Goal: Navigation & Orientation: Find specific page/section

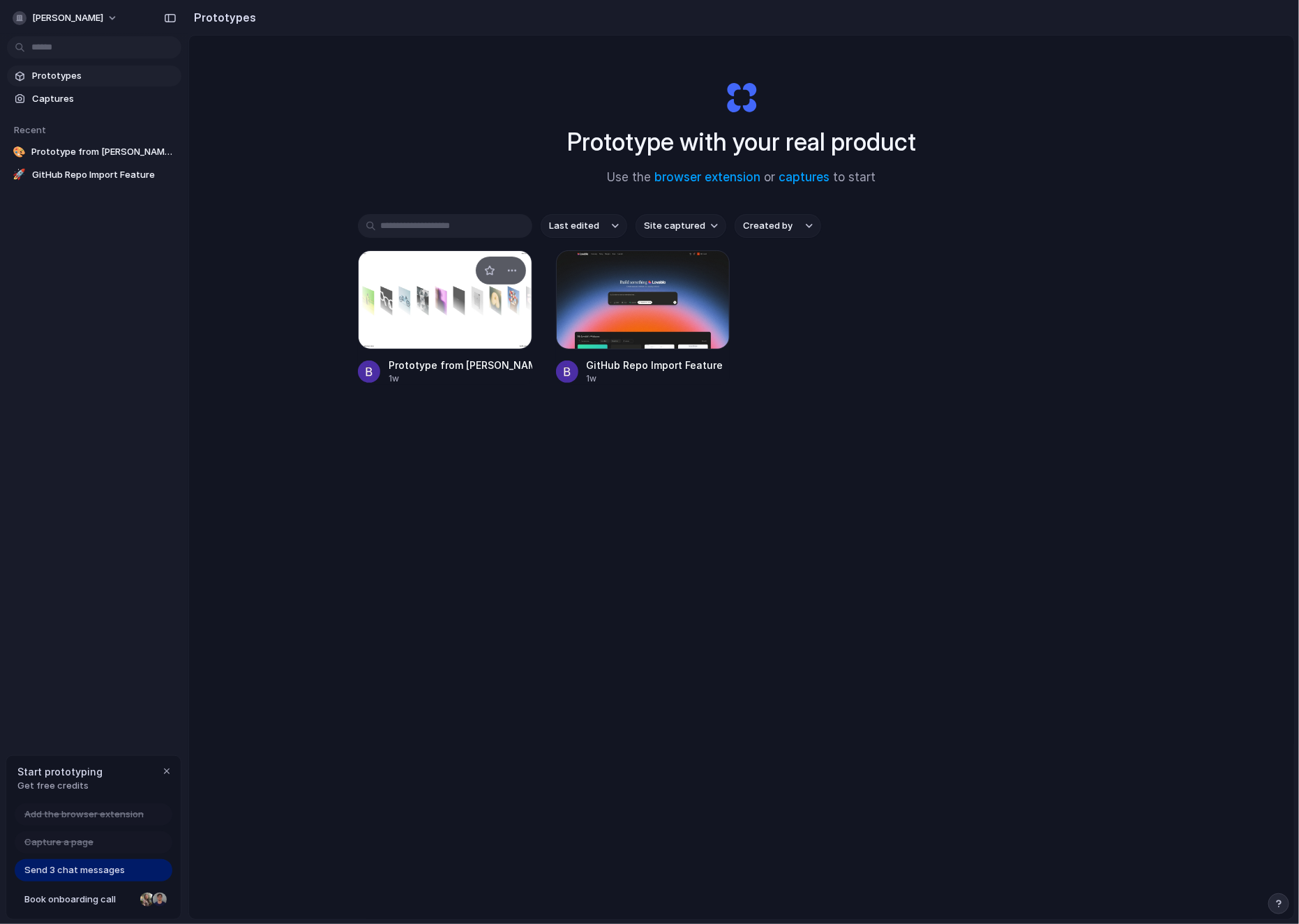
click at [440, 308] on div at bounding box center [445, 299] width 174 height 99
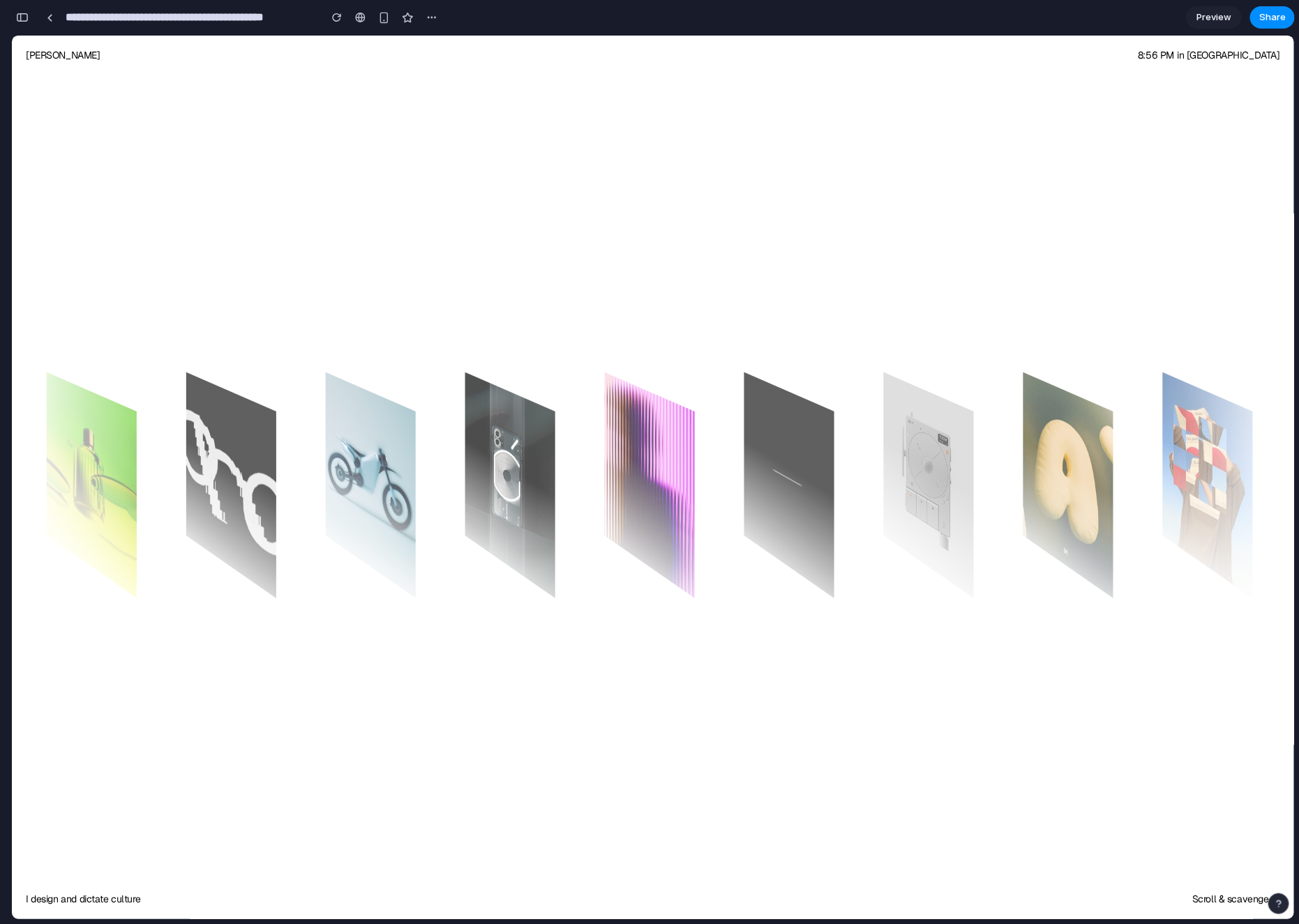
click at [24, 21] on div "button" at bounding box center [22, 18] width 13 height 10
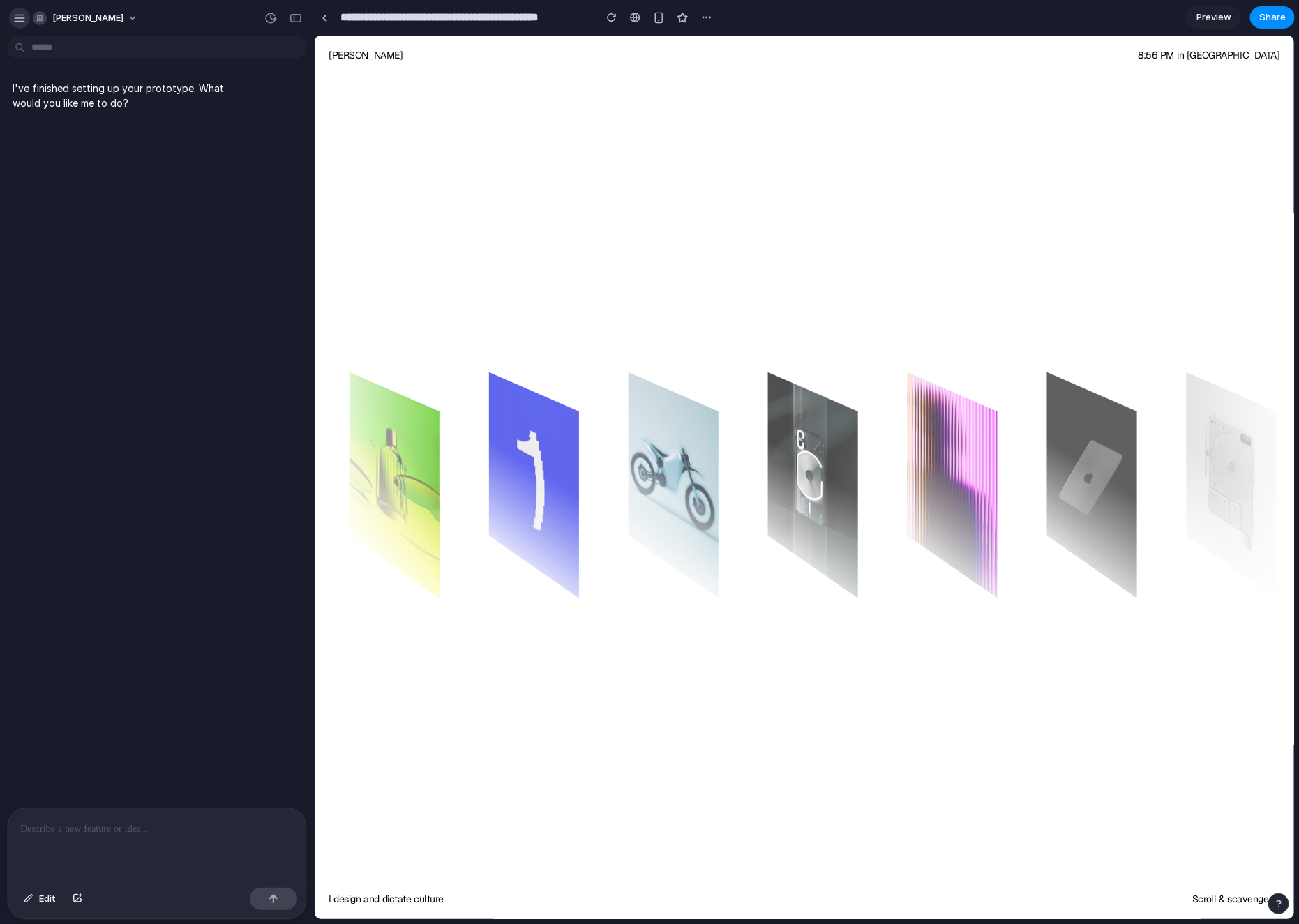
click at [25, 22] on div "button" at bounding box center [20, 18] width 13 height 13
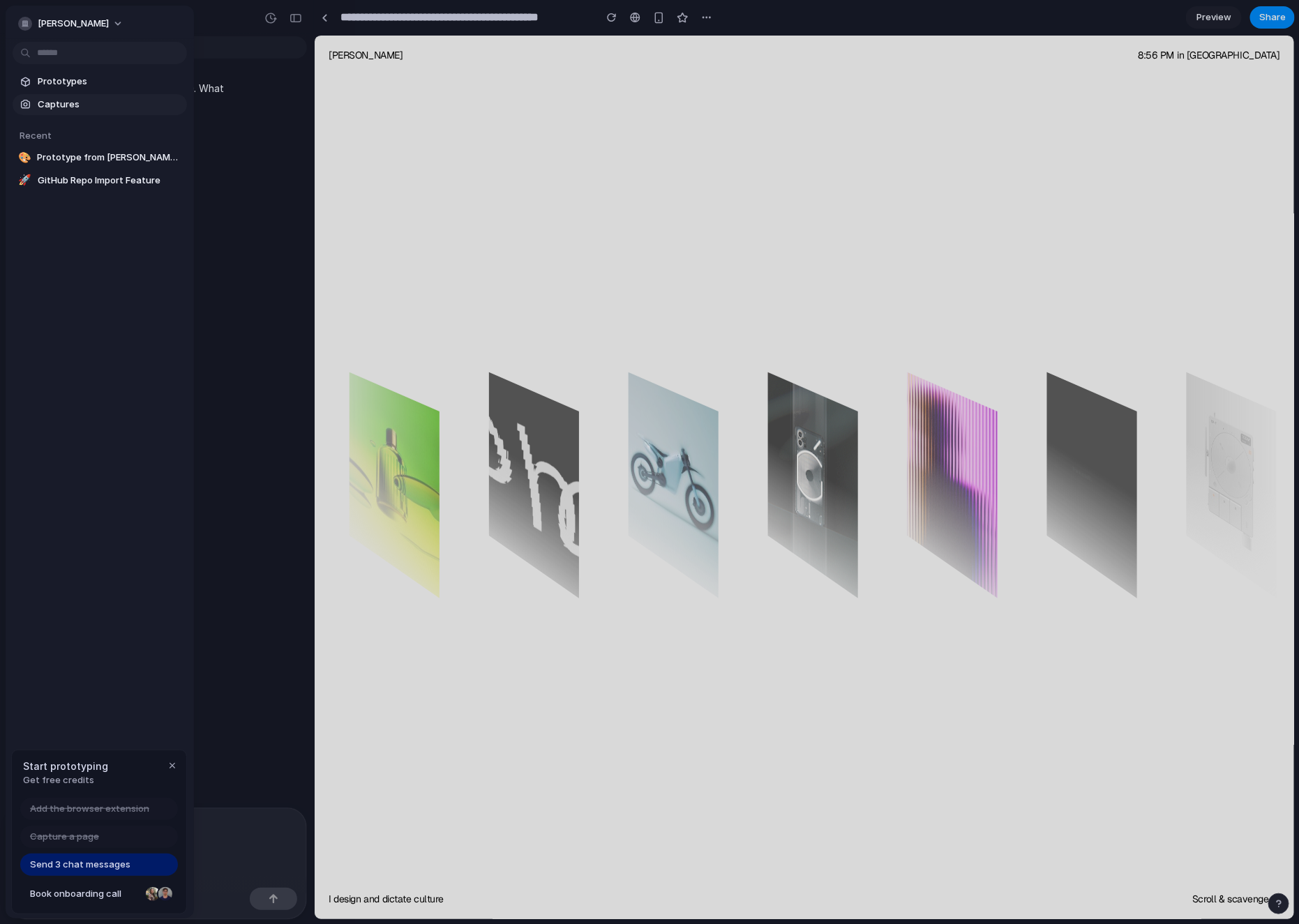
click at [64, 103] on span "Captures" at bounding box center [109, 104] width 144 height 14
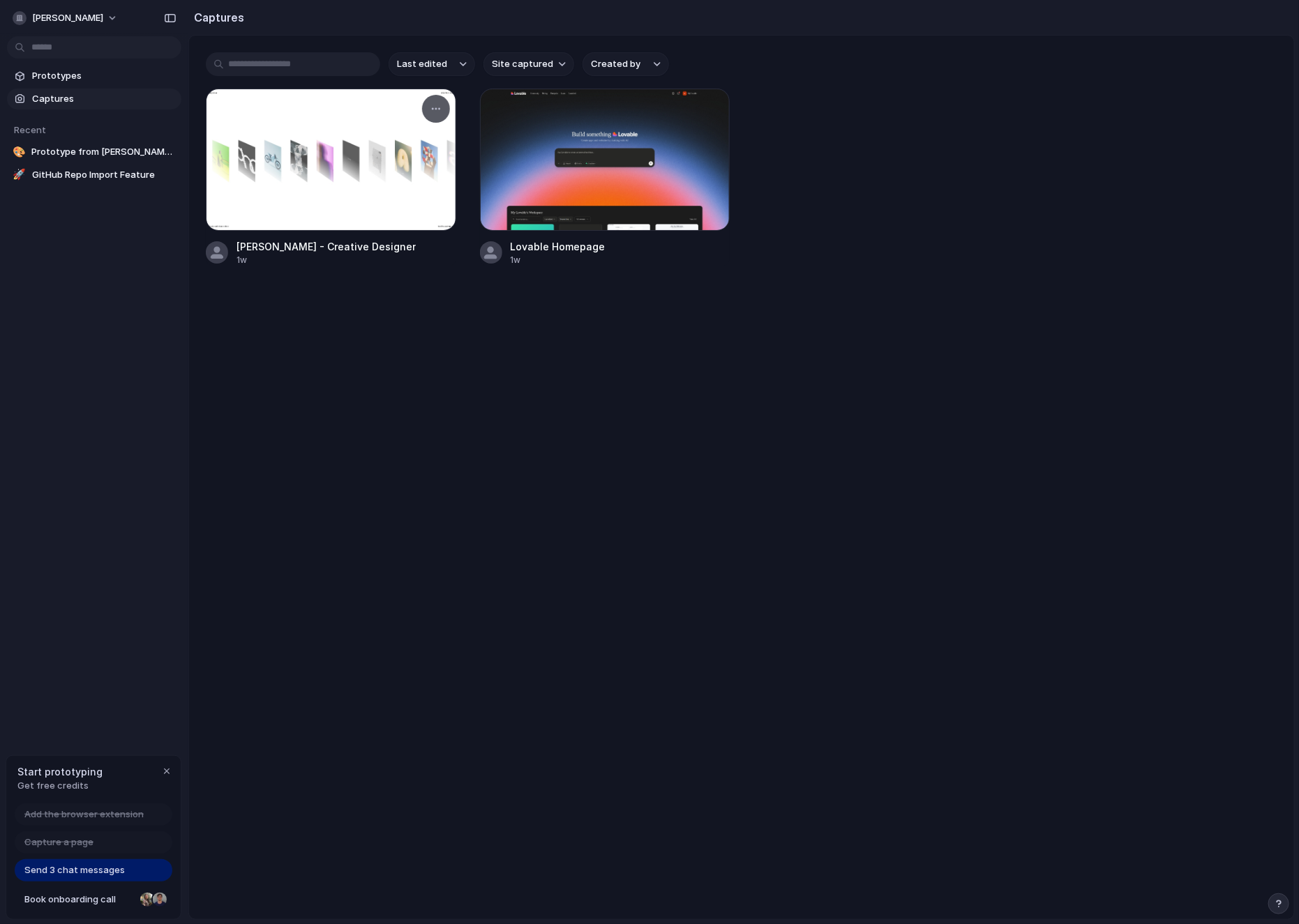
click at [393, 174] on div at bounding box center [331, 159] width 250 height 142
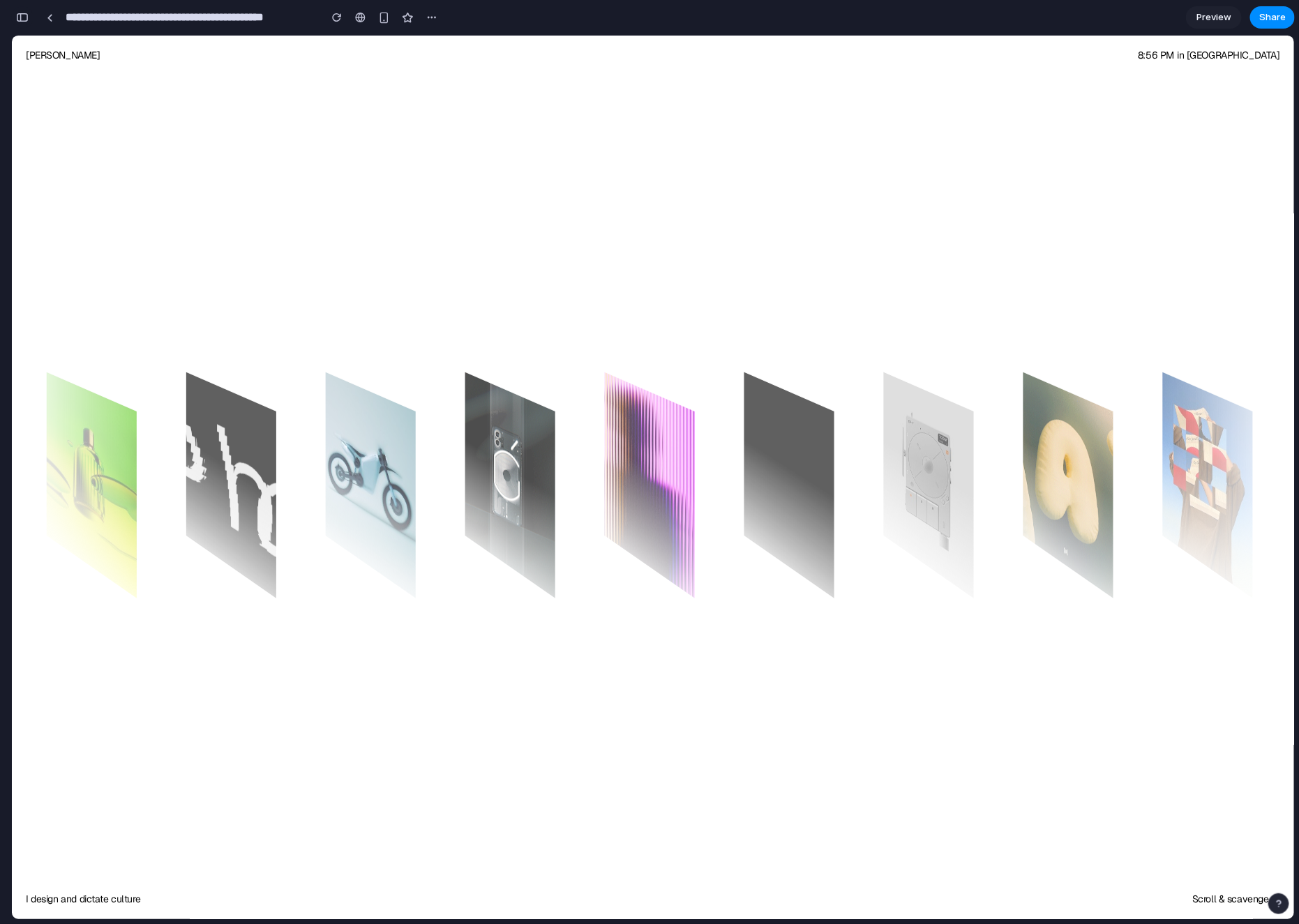
click at [22, 25] on button "button" at bounding box center [22, 18] width 22 height 22
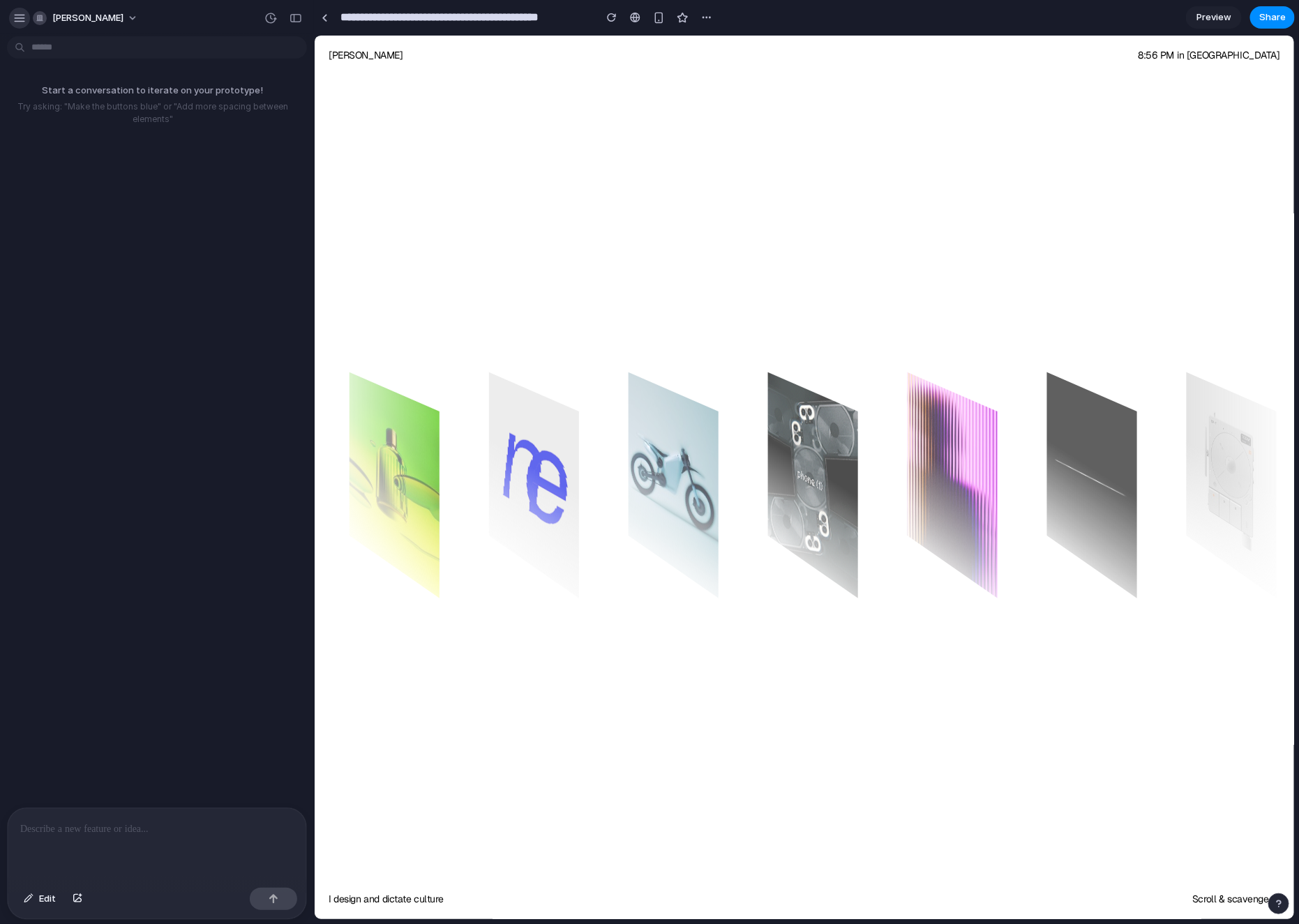
click at [22, 24] on button "button" at bounding box center [19, 18] width 21 height 21
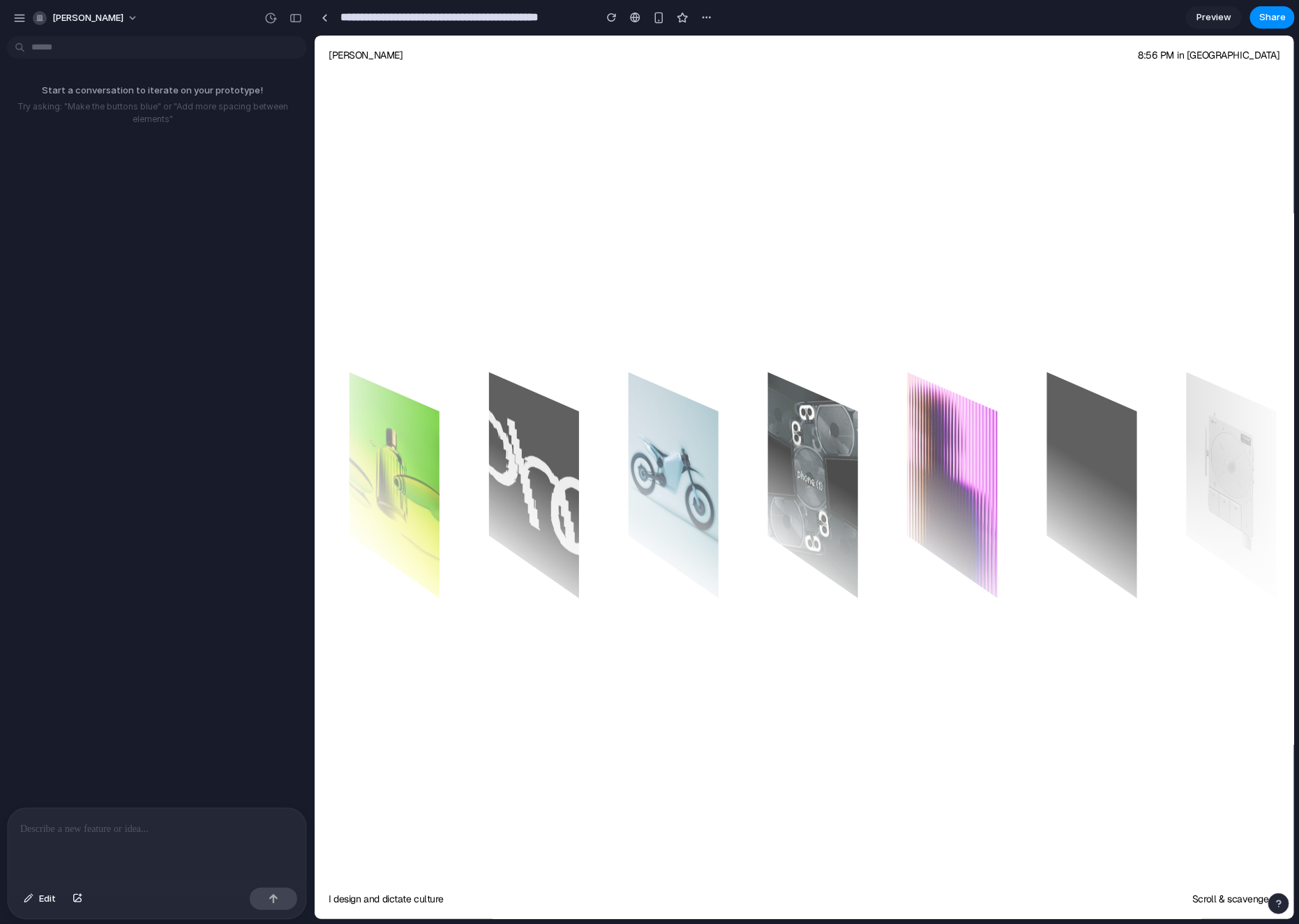
click at [285, 179] on div "Start a conversation to iterate on your prototype! Try asking: "Make the button…" at bounding box center [152, 424] width 306 height 766
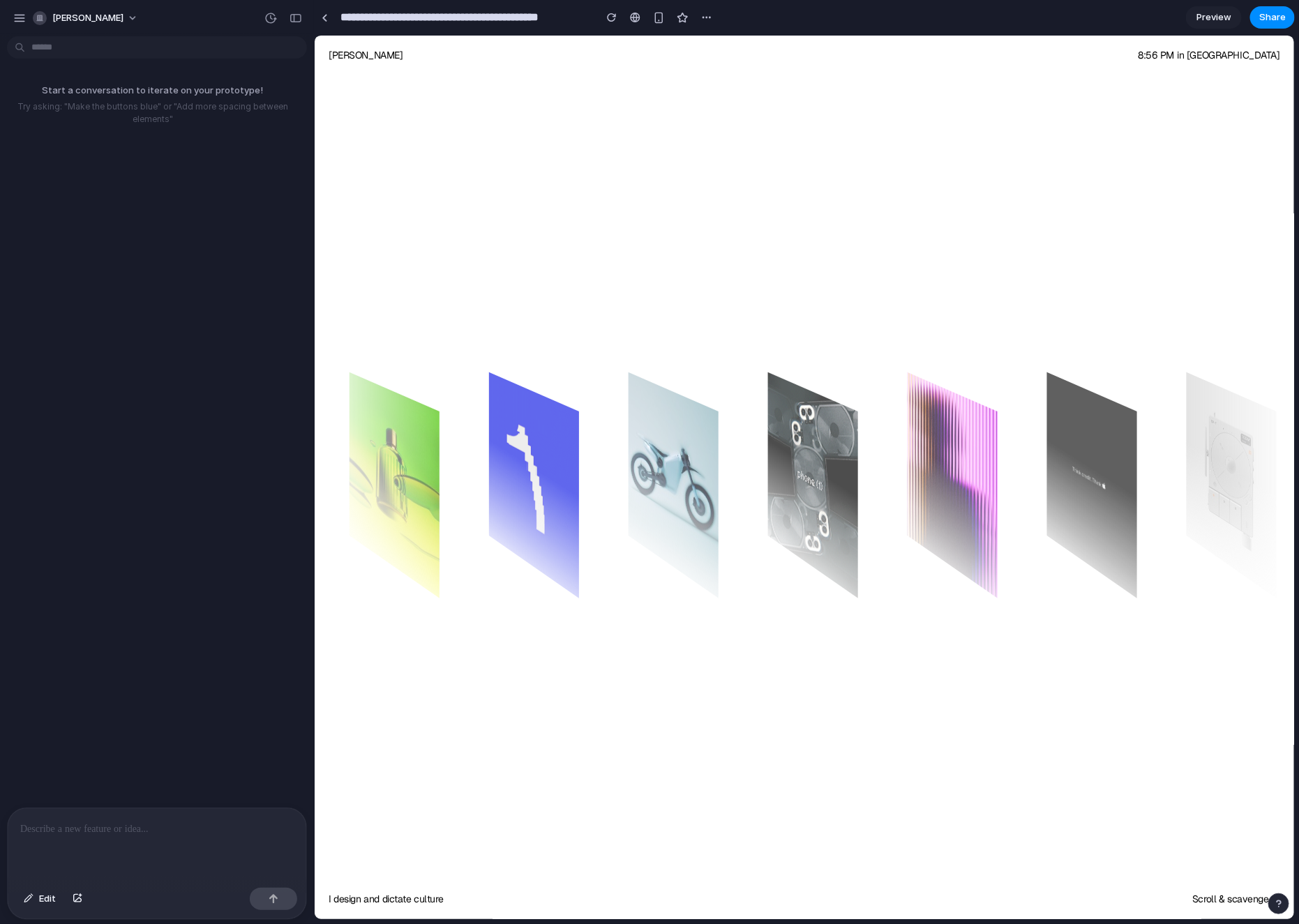
click at [238, 201] on div "Start a conversation to iterate on your prototype! Try asking: "Make the button…" at bounding box center [152, 424] width 306 height 766
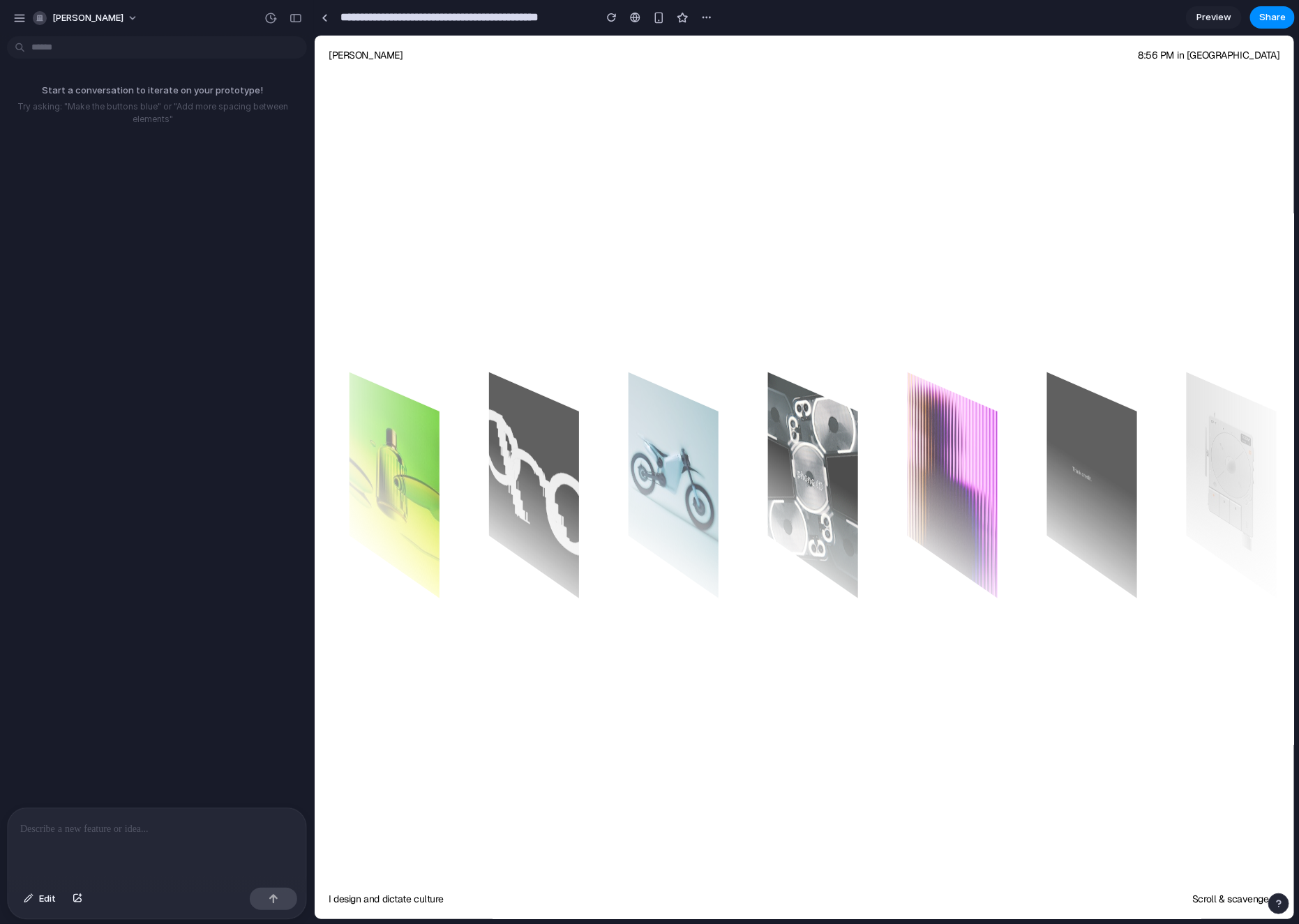
click at [6, 22] on div "[PERSON_NAME]" at bounding box center [156, 17] width 314 height 34
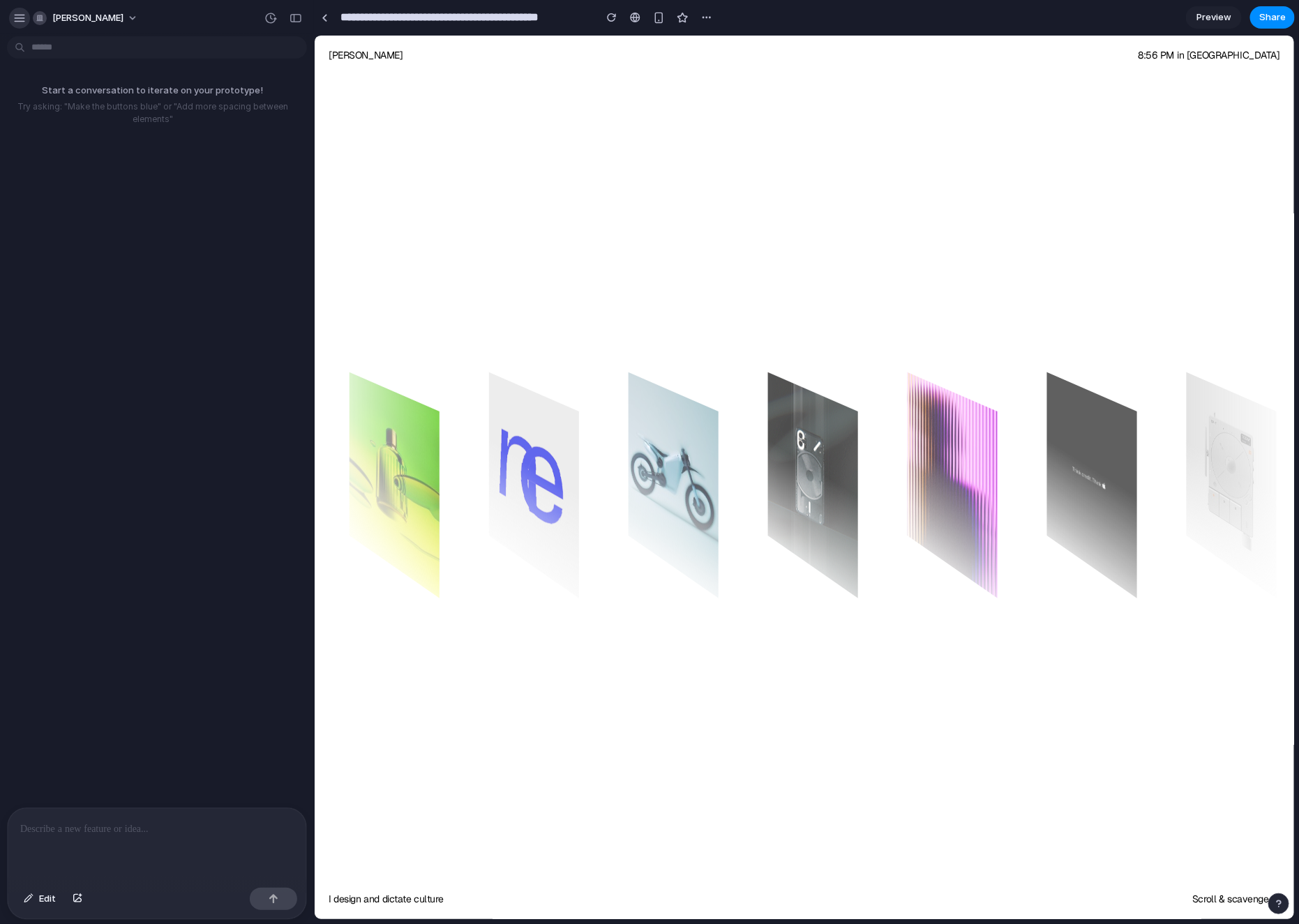
click at [21, 18] on div "button" at bounding box center [20, 18] width 13 height 13
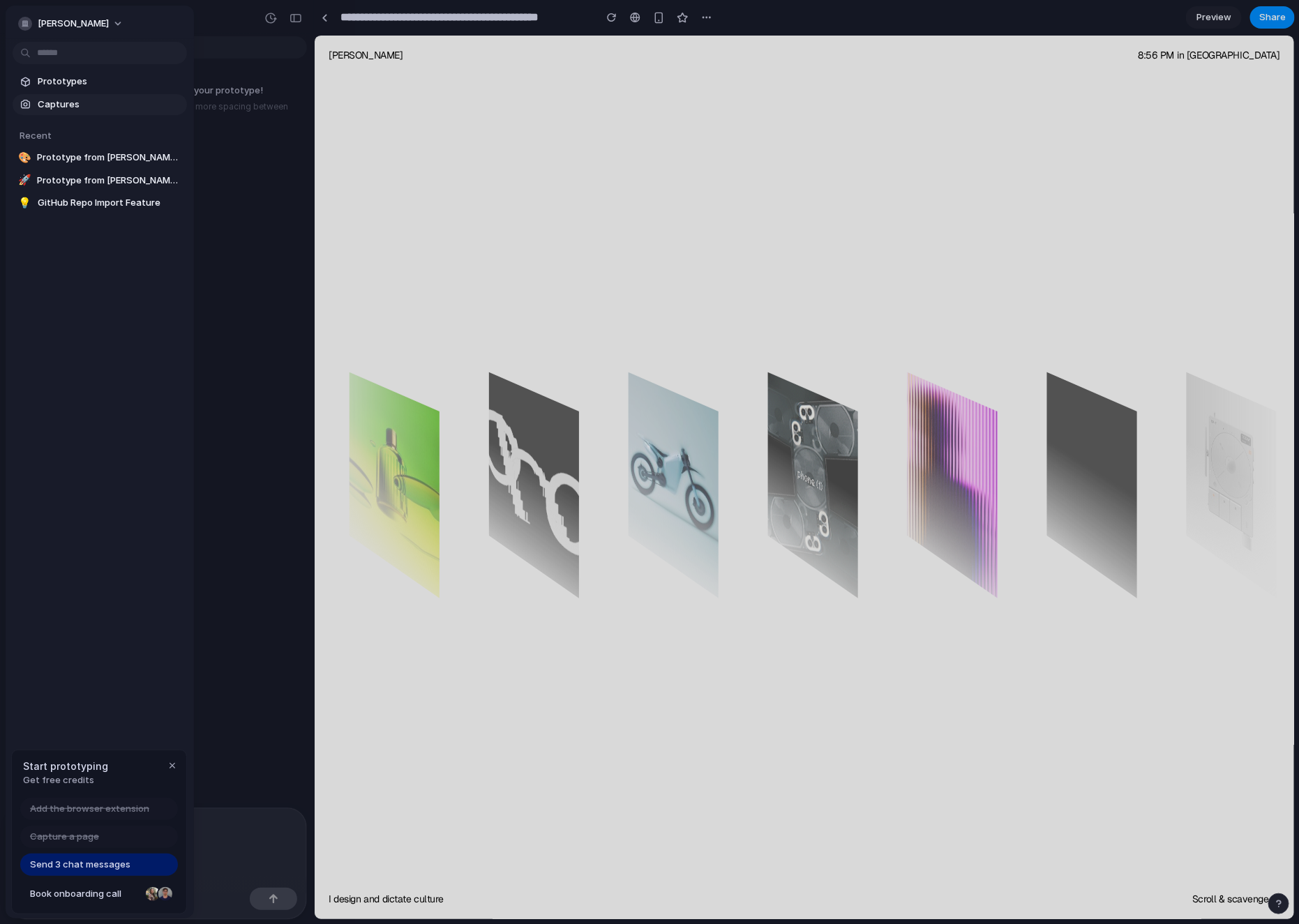
click at [62, 103] on span "Captures" at bounding box center [109, 104] width 144 height 14
